Goal: Task Accomplishment & Management: Manage account settings

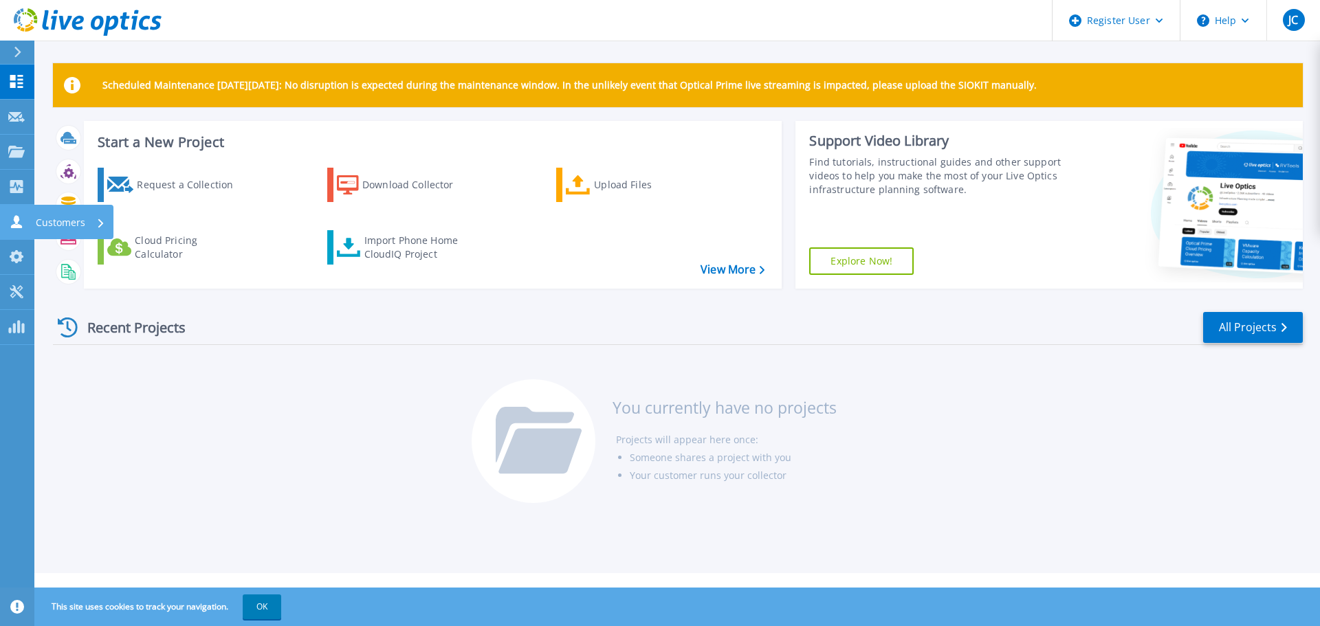
click at [23, 224] on icon at bounding box center [16, 221] width 17 height 13
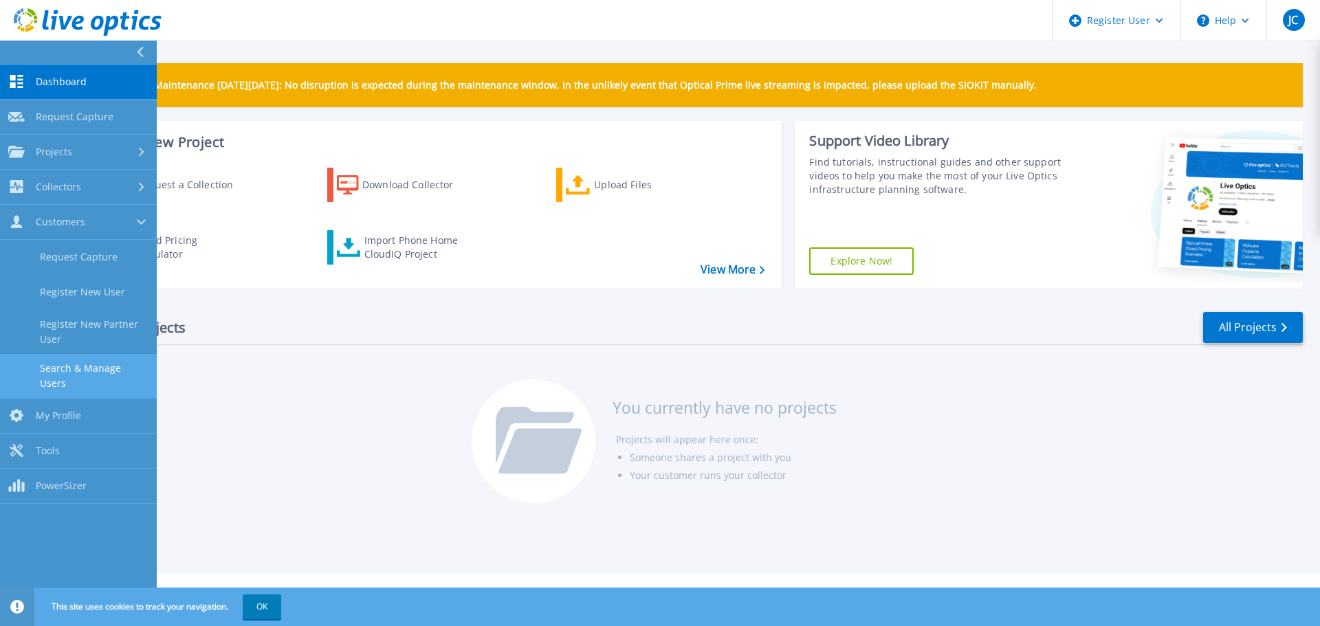
click at [79, 359] on link "Search & Manage Users" at bounding box center [78, 376] width 157 height 44
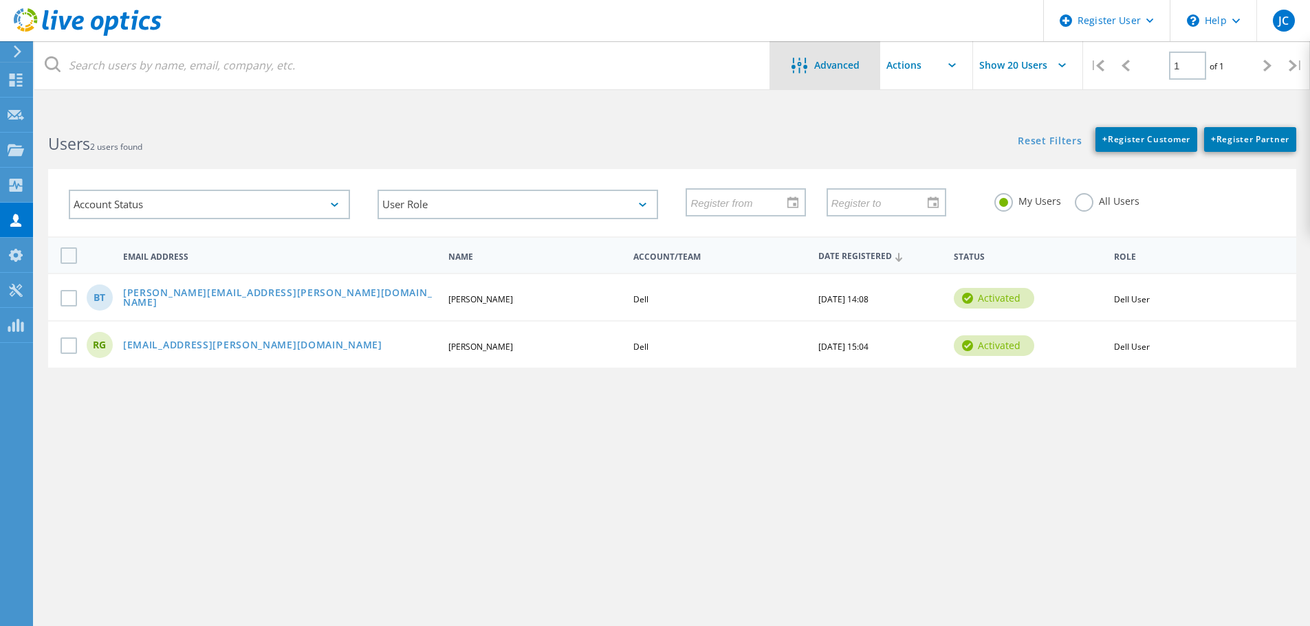
click at [836, 63] on span "Advanced" at bounding box center [836, 66] width 45 height 10
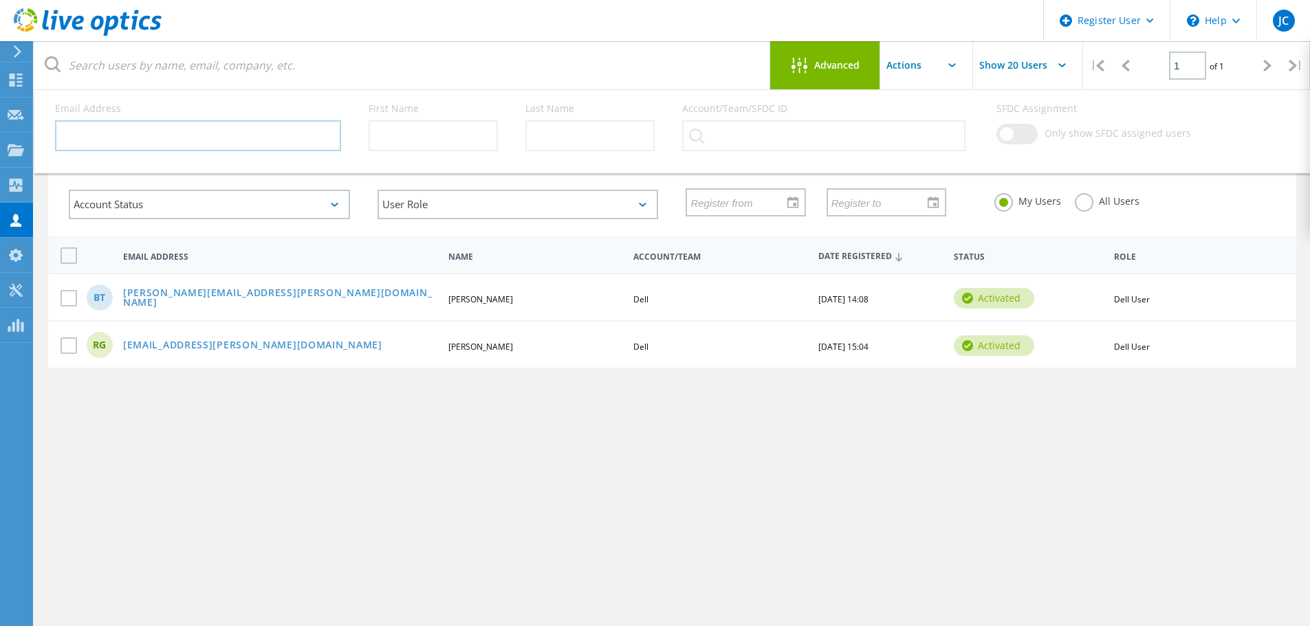
click at [212, 146] on input "text" at bounding box center [198, 135] width 286 height 31
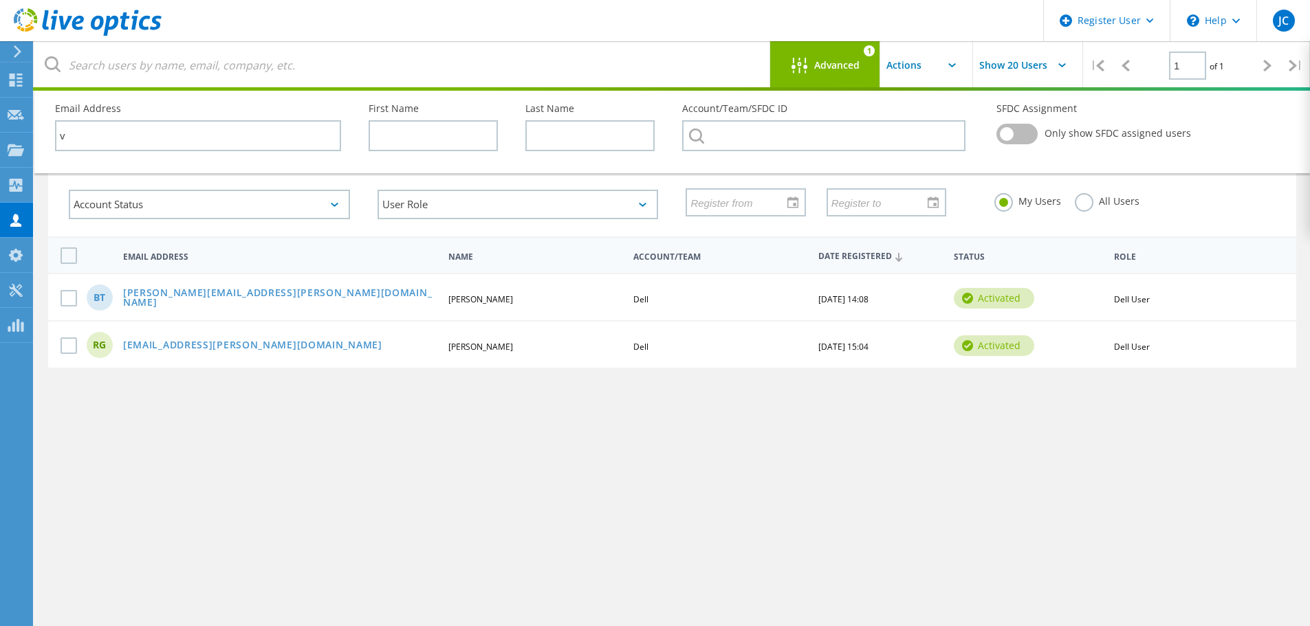
click at [1080, 206] on label "All Users" at bounding box center [1107, 199] width 65 height 13
click at [0, 0] on input "All Users" at bounding box center [0, 0] width 0 height 0
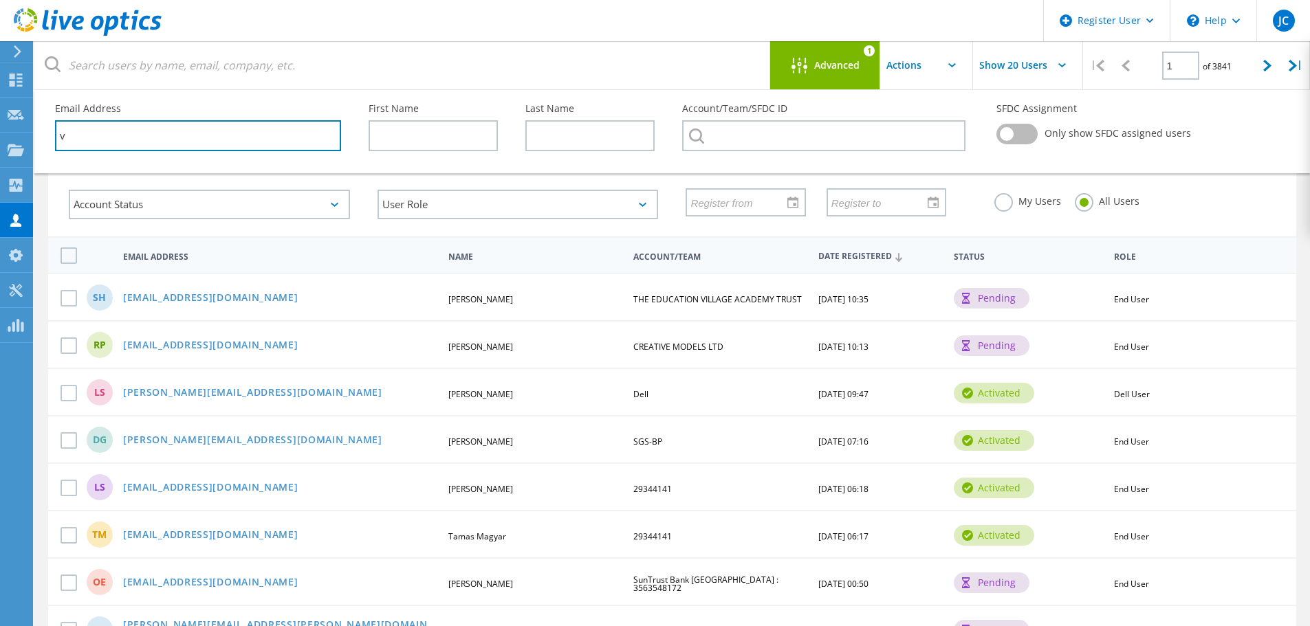
click at [217, 141] on input "v" at bounding box center [198, 135] width 286 height 31
drag, startPoint x: 173, startPoint y: 137, endPoint x: 51, endPoint y: 124, distance: 122.3
click at [51, 124] on div "Email Address v" at bounding box center [198, 127] width 314 height 75
paste input "ryno@lrcr.com"
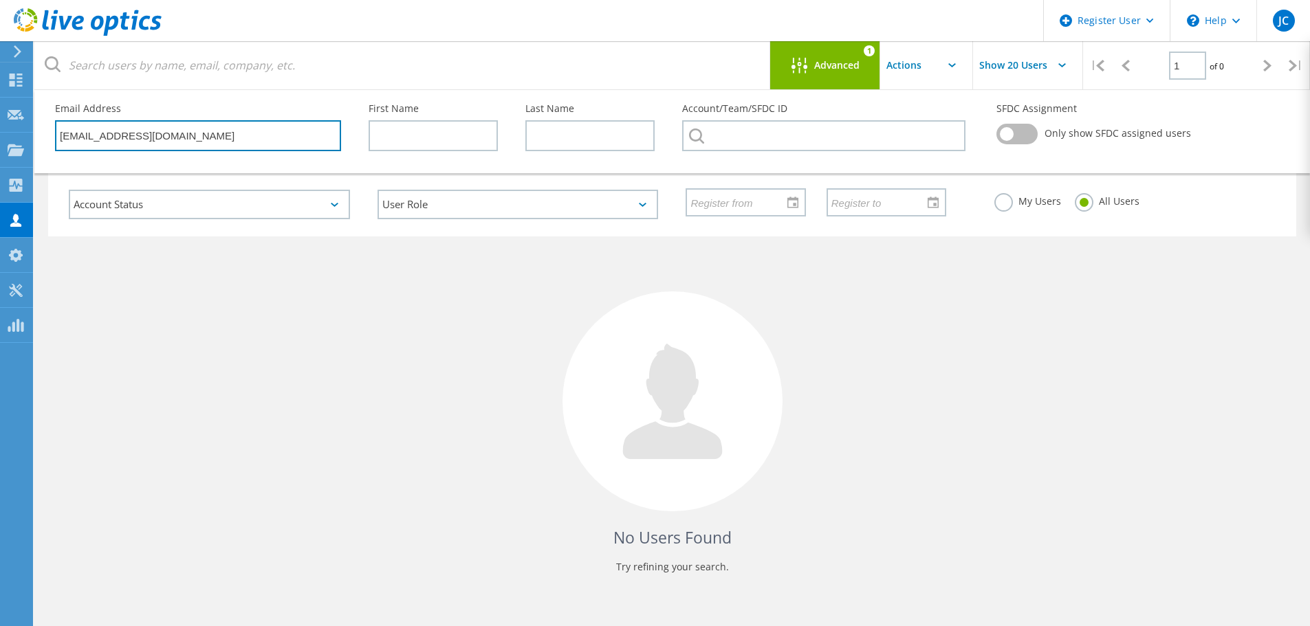
type input "ryno@lrcr.com"
click at [1026, 202] on label "My Users" at bounding box center [1027, 199] width 67 height 13
click at [0, 0] on input "My Users" at bounding box center [0, 0] width 0 height 0
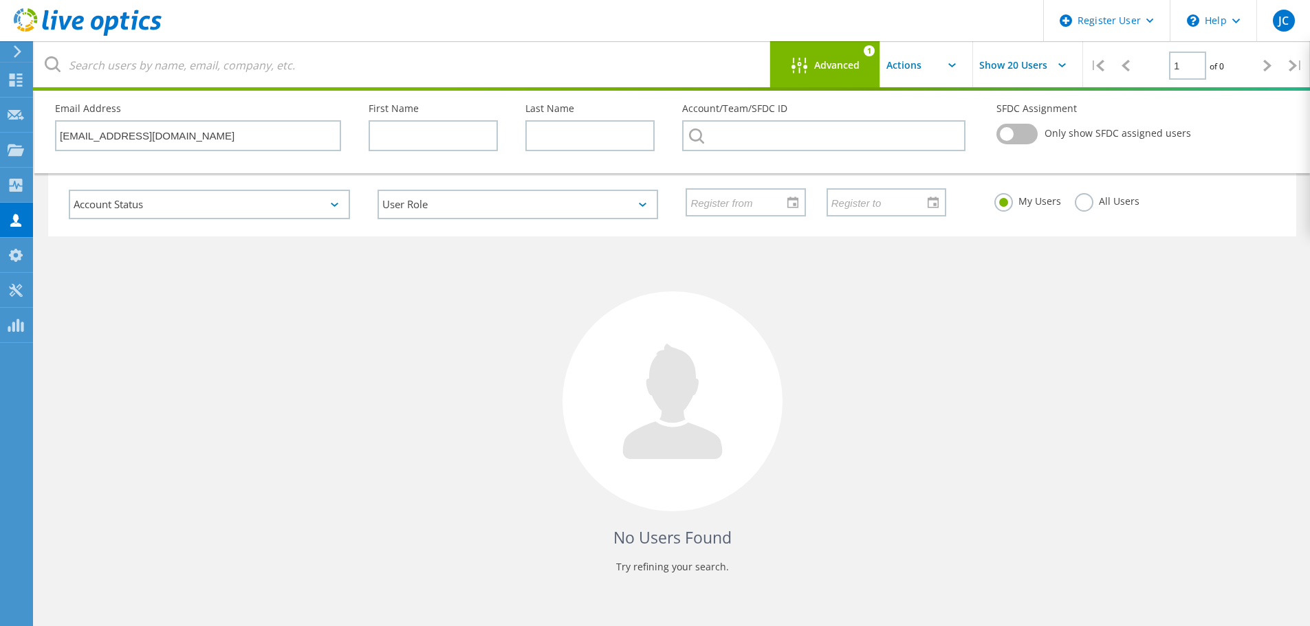
click at [1106, 205] on label "All Users" at bounding box center [1107, 199] width 65 height 13
click at [0, 0] on input "All Users" at bounding box center [0, 0] width 0 height 0
click at [1034, 143] on div at bounding box center [1016, 138] width 41 height 28
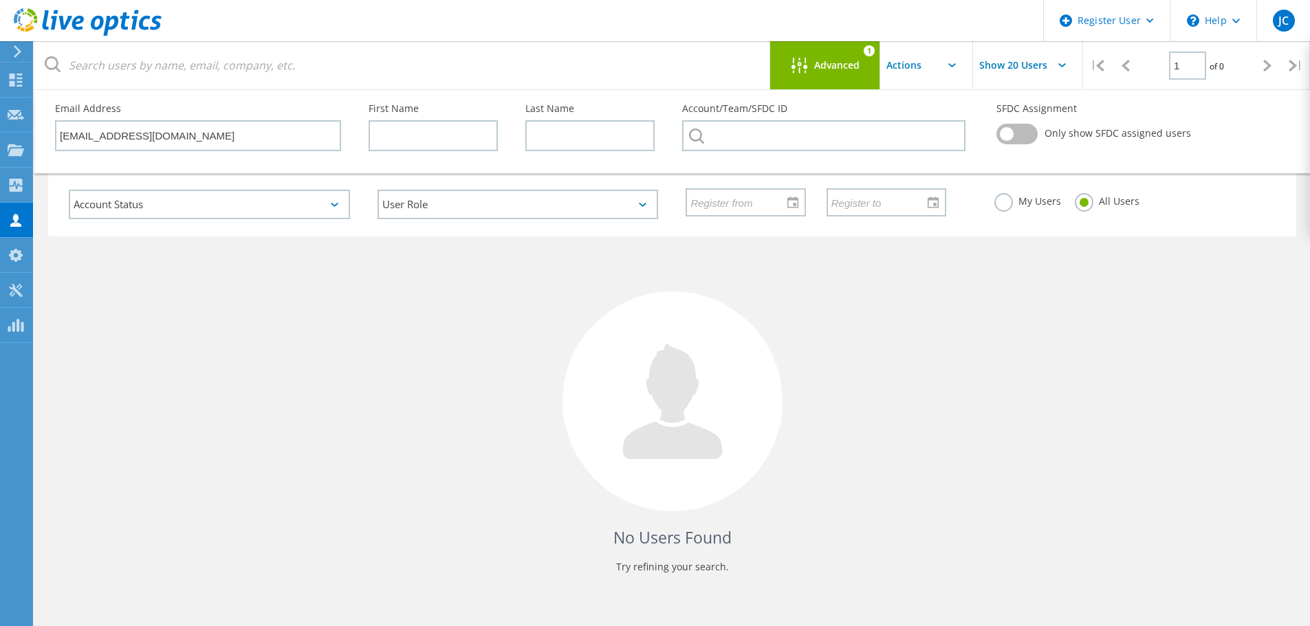
click at [1033, 133] on label at bounding box center [1016, 134] width 41 height 21
click at [0, 0] on input "checkbox" at bounding box center [0, 0] width 0 height 0
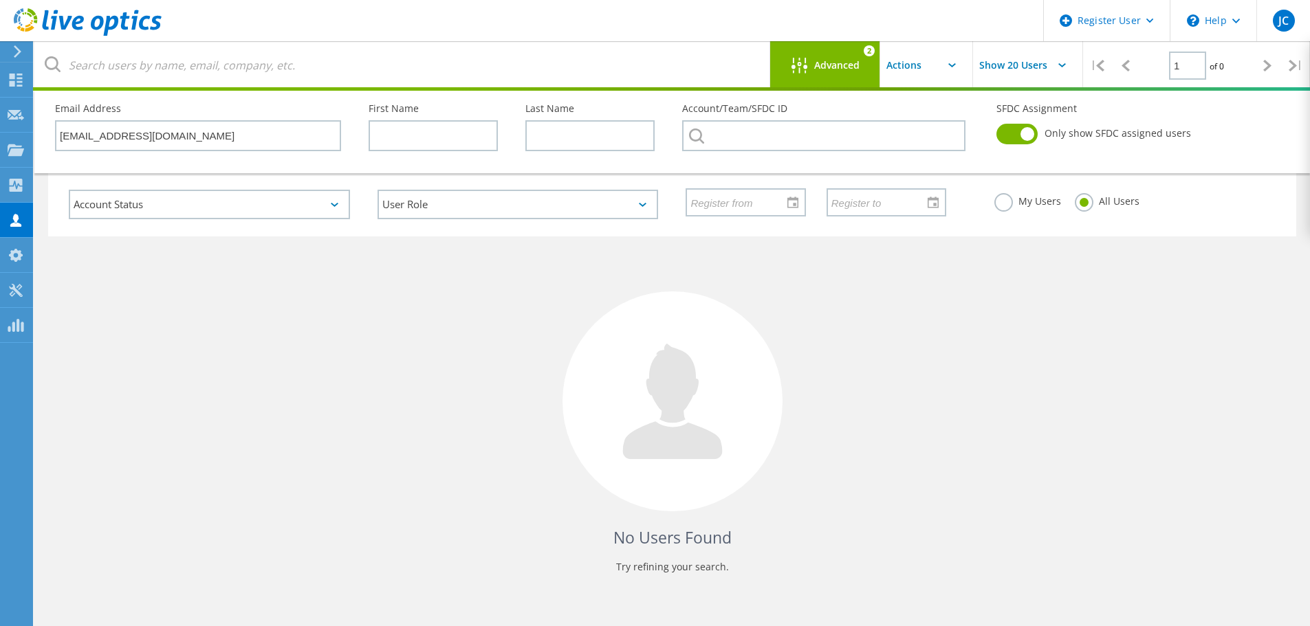
click at [1033, 133] on label at bounding box center [1016, 134] width 41 height 21
click at [0, 0] on input "checkbox" at bounding box center [0, 0] width 0 height 0
